Goal: Transaction & Acquisition: Purchase product/service

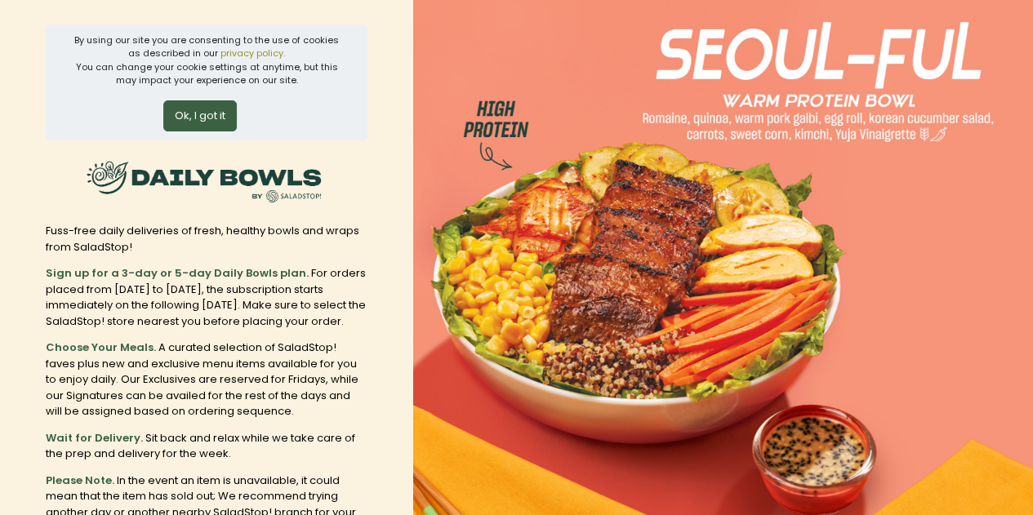
click at [201, 111] on button "Ok, I got it" at bounding box center [199, 115] width 73 height 31
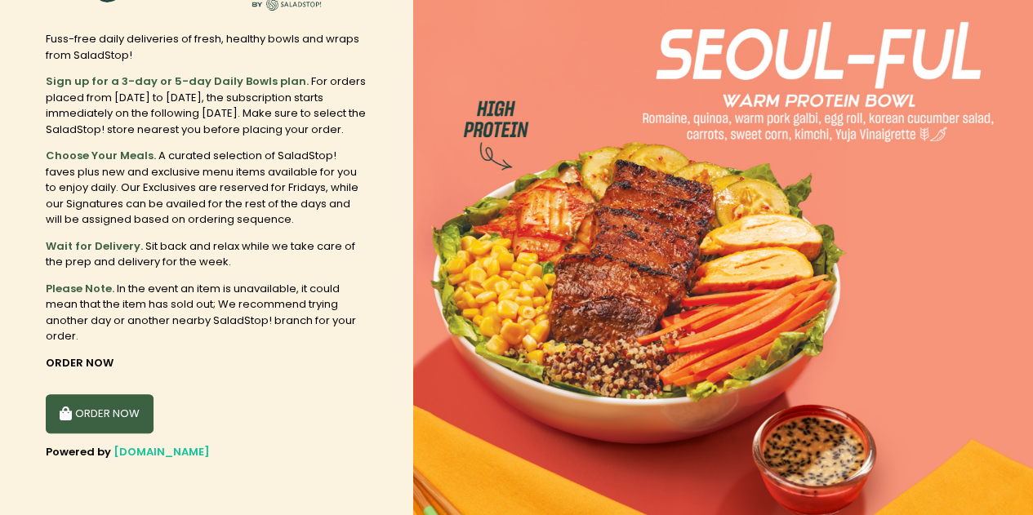
scroll to position [65, 0]
click at [116, 404] on button "ORDER NOW" at bounding box center [100, 413] width 108 height 39
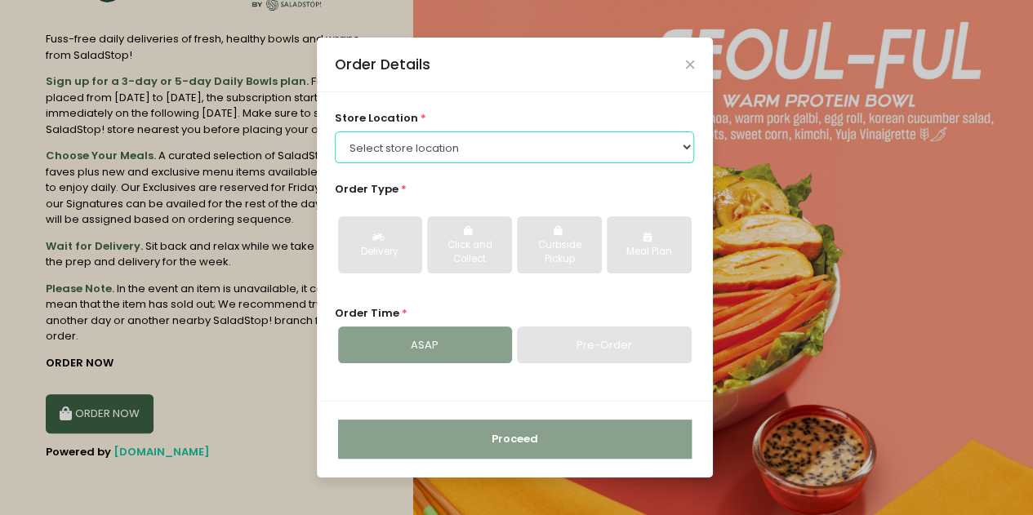
click at [438, 145] on select "Select store location [GEOGRAPHIC_DATA] [PERSON_NAME][GEOGRAPHIC_DATA] [GEOGRAP…" at bounding box center [514, 146] width 359 height 31
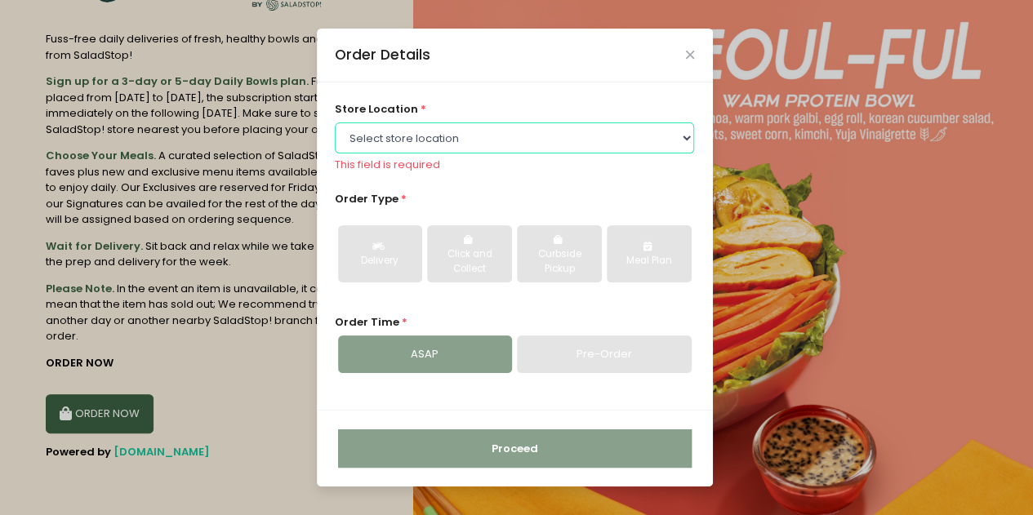
click at [516, 142] on select "Select store location [GEOGRAPHIC_DATA] [PERSON_NAME][GEOGRAPHIC_DATA] [GEOGRAP…" at bounding box center [514, 137] width 359 height 31
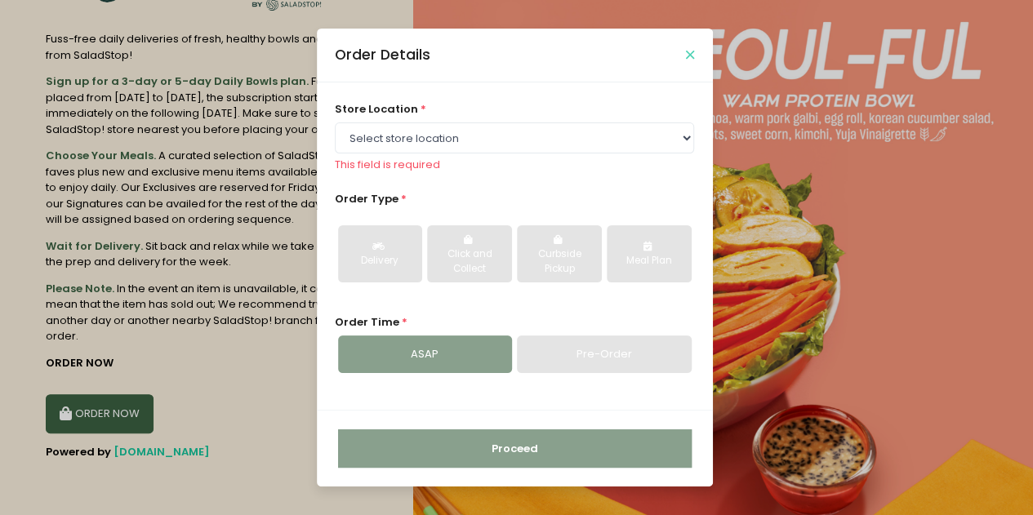
click at [686, 56] on button "Close" at bounding box center [690, 55] width 8 height 8
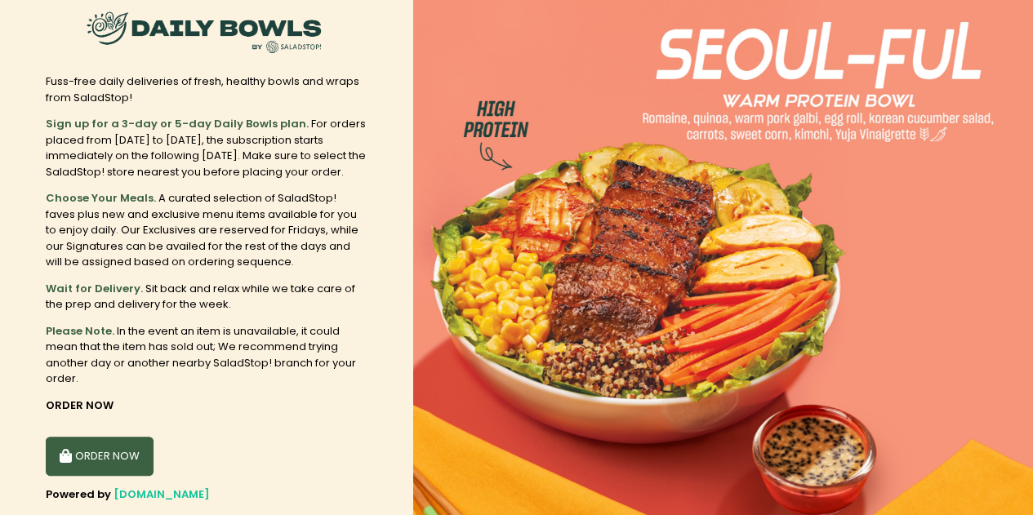
scroll to position [0, 0]
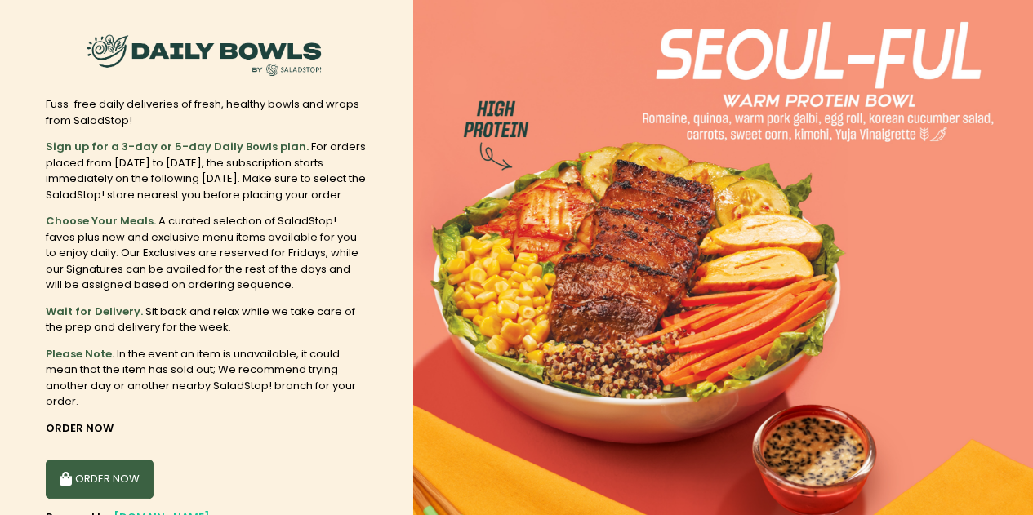
click at [96, 486] on button "ORDER NOW" at bounding box center [100, 479] width 108 height 39
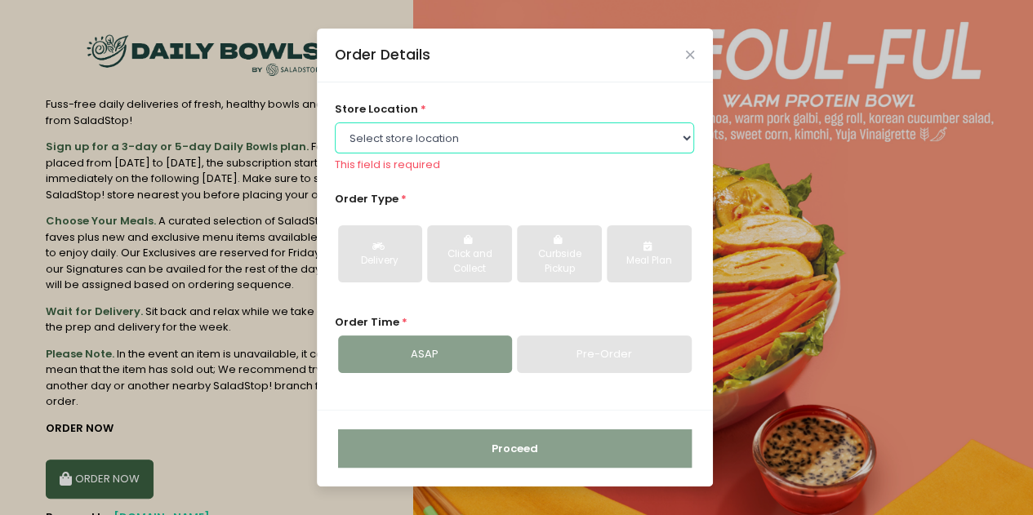
click at [465, 136] on select "Select store location [GEOGRAPHIC_DATA] [PERSON_NAME][GEOGRAPHIC_DATA] [GEOGRAP…" at bounding box center [514, 137] width 359 height 31
click at [335, 122] on select "Select store location [GEOGRAPHIC_DATA] [PERSON_NAME][GEOGRAPHIC_DATA] [GEOGRAP…" at bounding box center [514, 137] width 359 height 31
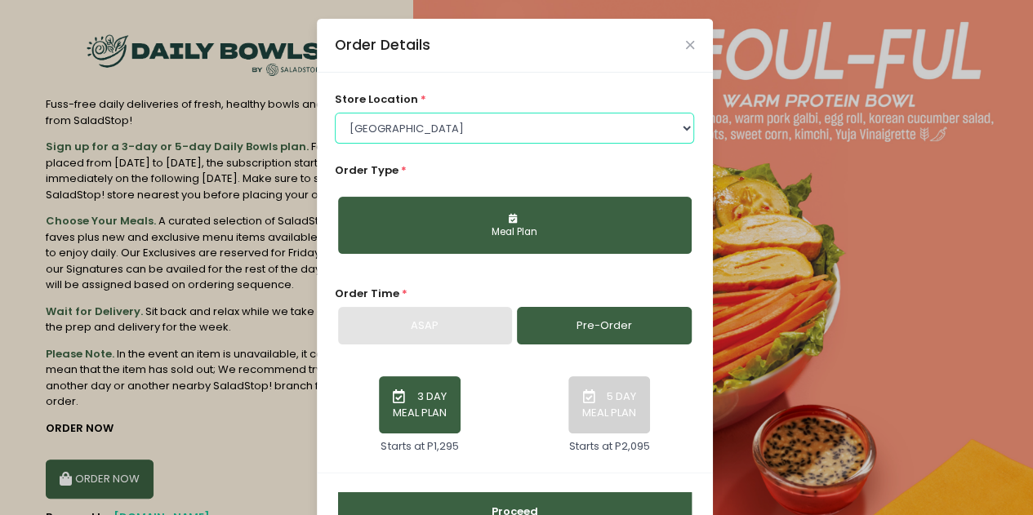
click at [482, 130] on select "Select store location [GEOGRAPHIC_DATA] [PERSON_NAME][GEOGRAPHIC_DATA] [GEOGRAP…" at bounding box center [514, 128] width 359 height 31
select select "67e39329d94a29a58c1e2ff7"
click at [335, 113] on select "Select store location [GEOGRAPHIC_DATA] [PERSON_NAME][GEOGRAPHIC_DATA] [GEOGRAP…" at bounding box center [514, 128] width 359 height 31
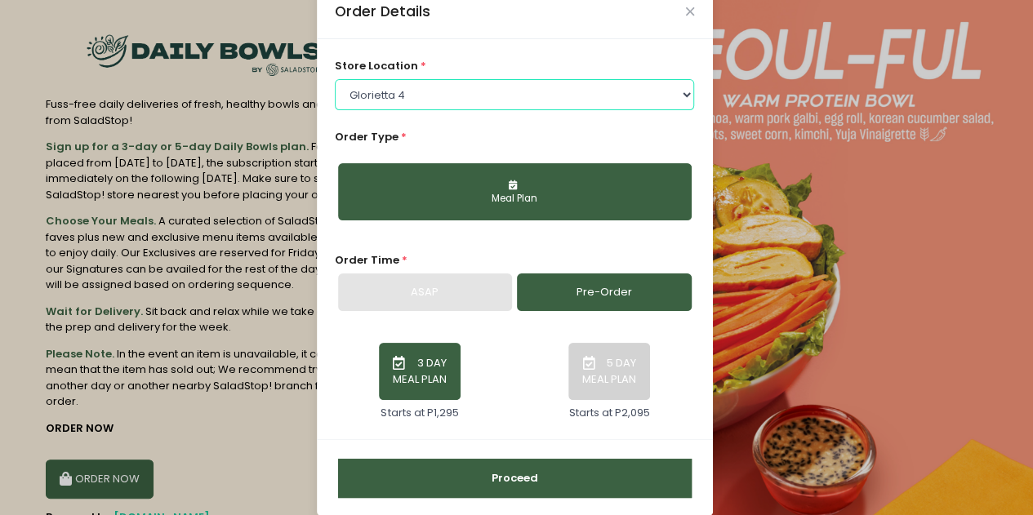
scroll to position [51, 0]
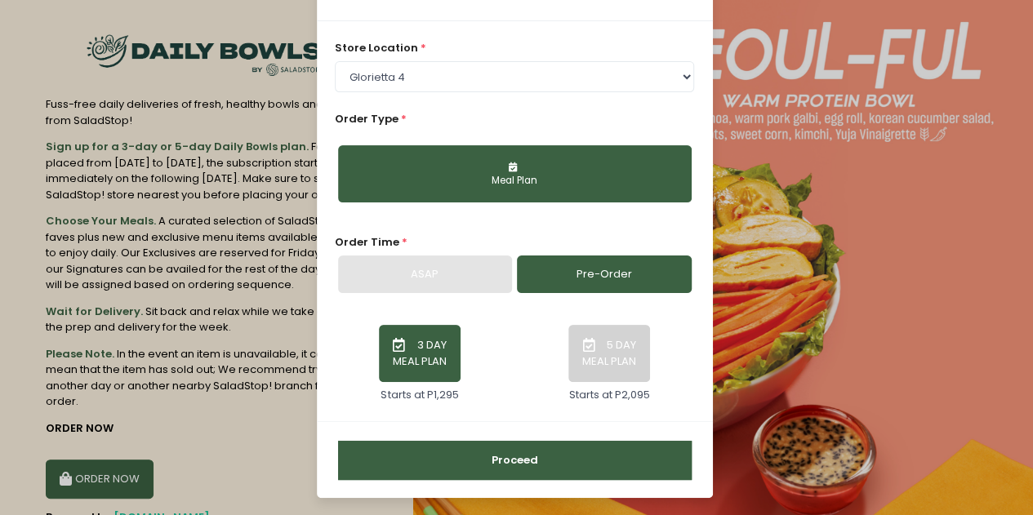
click at [619, 189] on button "Meal Plan" at bounding box center [515, 173] width 354 height 57
